Goal: Register for event/course

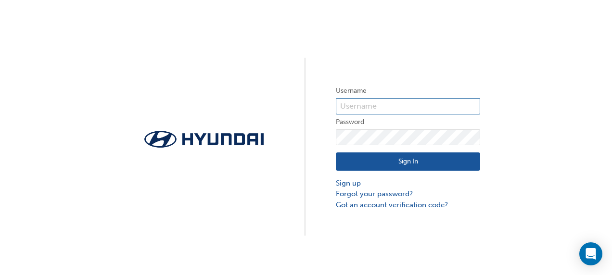
type input "[PERSON_NAME][EMAIL_ADDRESS][DOMAIN_NAME]"
click at [428, 159] on button "Sign In" at bounding box center [408, 161] width 144 height 18
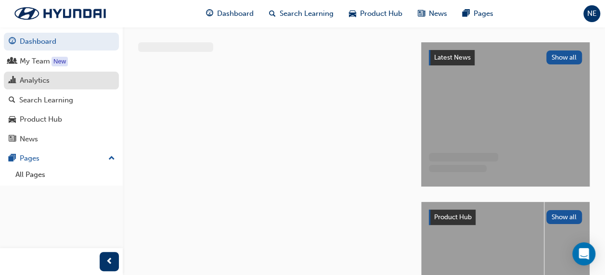
click at [32, 77] on div "Analytics" at bounding box center [35, 80] width 30 height 11
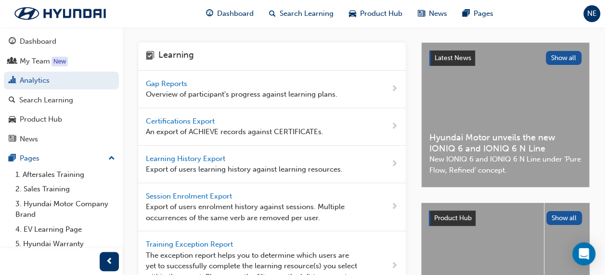
click at [180, 80] on span "Gap Reports" at bounding box center [167, 83] width 43 height 9
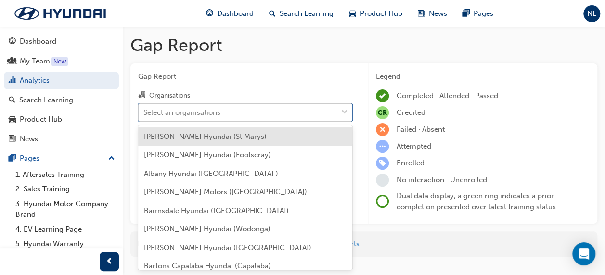
click at [245, 113] on div "Select an organisations" at bounding box center [238, 112] width 199 height 17
click at [144, 113] on input "Organisations option [PERSON_NAME] Hyundai (St Marys) focused, 1 of 182. 182 re…" at bounding box center [143, 112] width 1 height 8
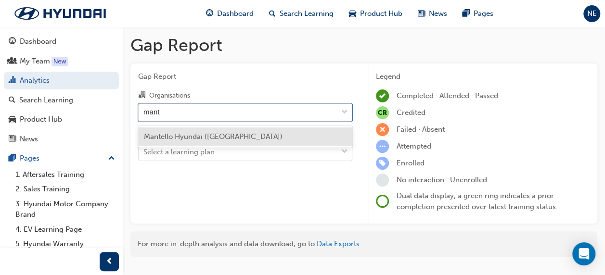
type input "mante"
click at [243, 130] on div "Mantello Hyundai ([GEOGRAPHIC_DATA])" at bounding box center [245, 136] width 214 height 19
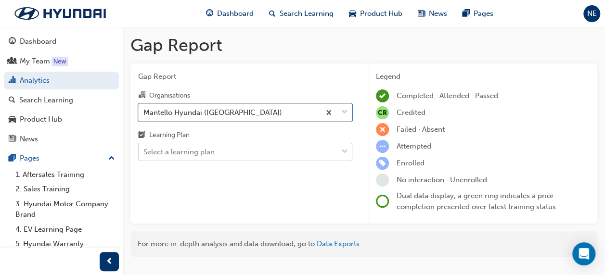
scroll to position [21, 0]
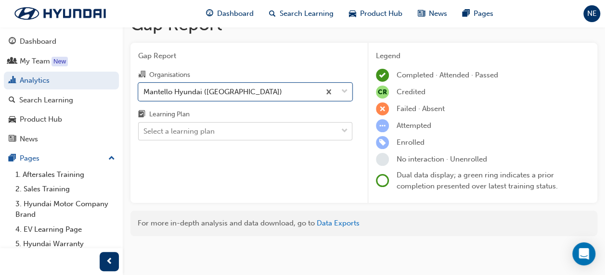
click at [248, 158] on body "Your version of Internet Explorer is outdated and not supported. Please upgrade…" at bounding box center [302, 116] width 605 height 275
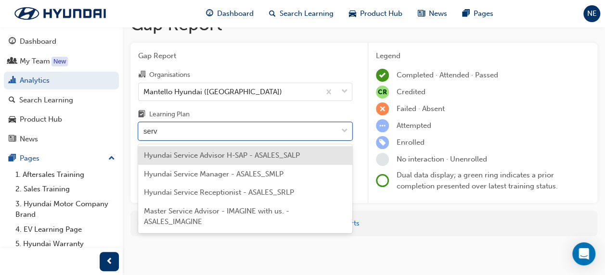
type input "servi"
click at [231, 158] on span "Hyundai Service Advisor H-SAP - ASALES_SALP" at bounding box center [222, 155] width 156 height 9
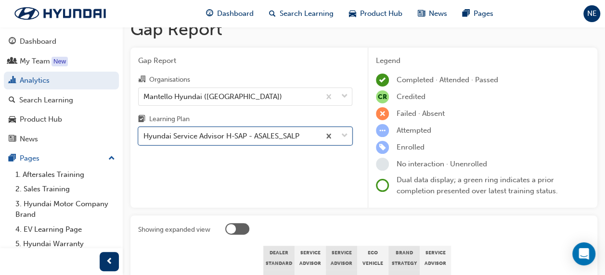
scroll to position [15, 0]
click at [297, 139] on body "Your version of Internet Explorer is outdated and not supported. Please upgrade…" at bounding box center [302, 122] width 605 height 275
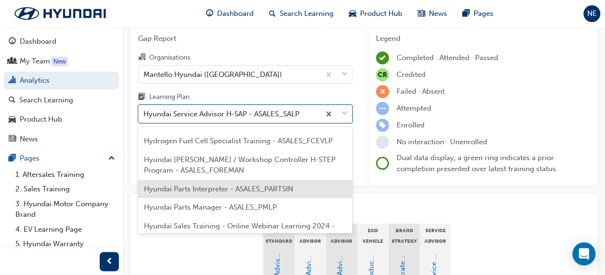
scroll to position [260, 0]
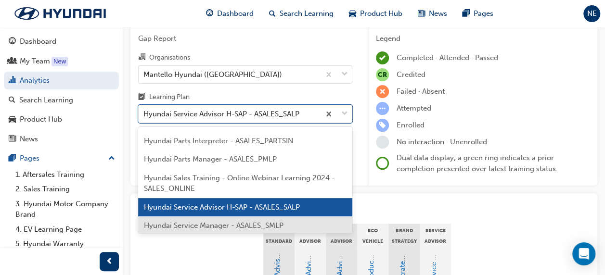
click at [234, 223] on span "Hyundai Service Manager - ASALES_SMLP" at bounding box center [213, 225] width 139 height 9
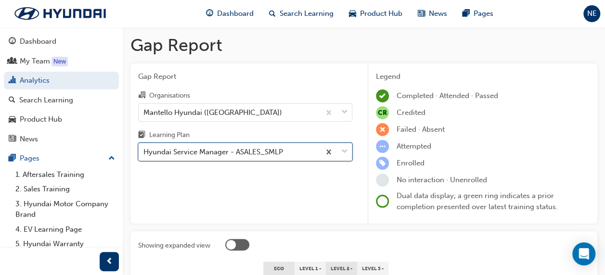
click at [274, 153] on body "Your version of Internet Explorer is outdated and not supported. Please upgrade…" at bounding box center [302, 137] width 605 height 275
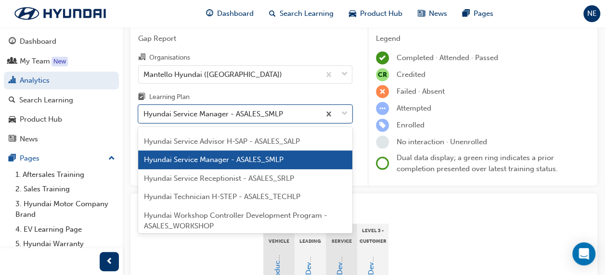
scroll to position [326, 0]
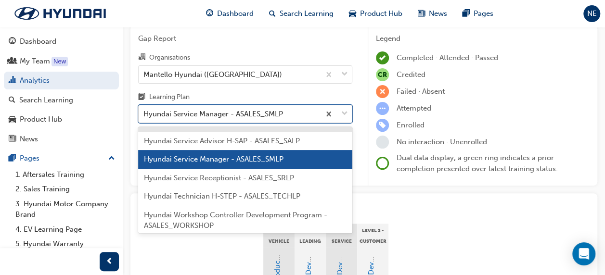
click at [223, 109] on div "Hyundai Service Manager - ASALES_SMLP" at bounding box center [212, 114] width 139 height 11
click at [144, 110] on input "Learning Plan option Hyundai Service Manager - ASALES_SMLP, selected. option Hy…" at bounding box center [143, 114] width 1 height 8
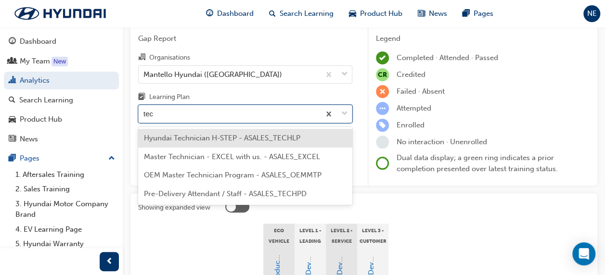
type input "tech"
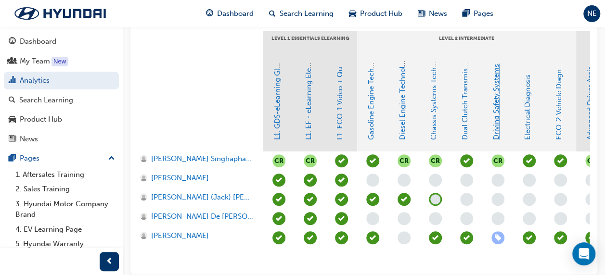
click at [494, 126] on link "Driving Safety Systems" at bounding box center [496, 102] width 9 height 76
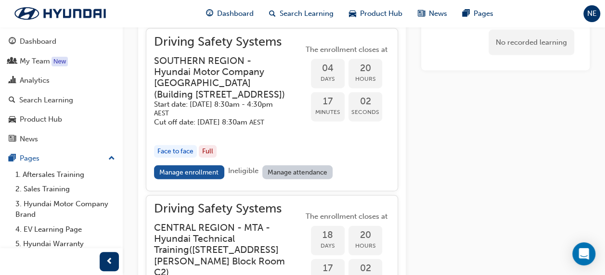
scroll to position [1071, 0]
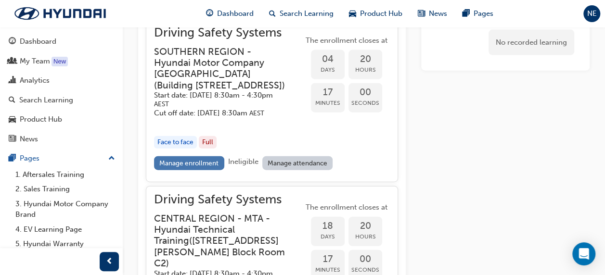
click at [184, 170] on link "Manage enrollment" at bounding box center [189, 163] width 70 height 14
